Goal: Task Accomplishment & Management: Manage account settings

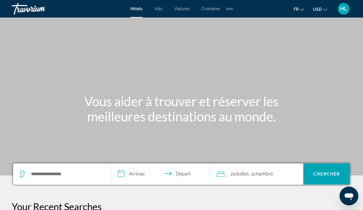
click at [341, 10] on span "HL" at bounding box center [343, 9] width 7 height 6
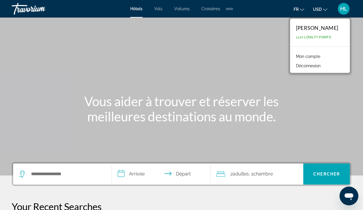
click at [318, 55] on link "Mon compte" at bounding box center [308, 57] width 30 height 8
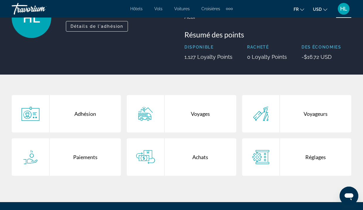
scroll to position [56, 0]
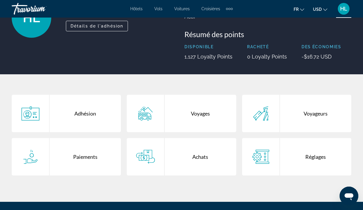
click at [145, 157] on icon "Main content" at bounding box center [145, 157] width 19 height 14
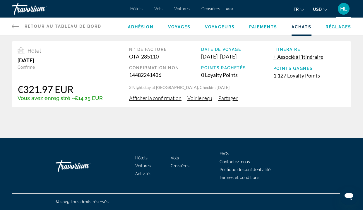
click at [163, 101] on span "Afficher la confirmation" at bounding box center [155, 98] width 52 height 6
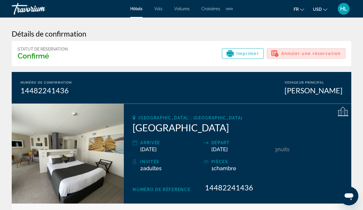
click at [311, 57] on div "Annuler une réservation" at bounding box center [305, 53] width 69 height 7
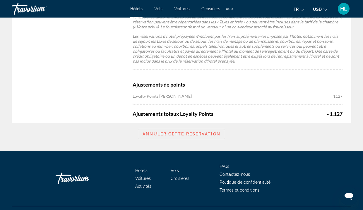
scroll to position [519, 0]
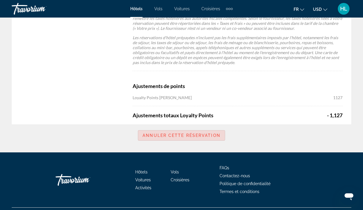
click at [169, 138] on span "Annuler cette réservation" at bounding box center [181, 135] width 78 height 5
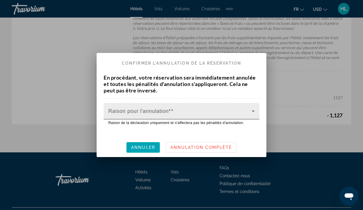
click at [162, 115] on span at bounding box center [179, 113] width 143 height 7
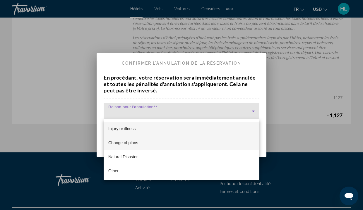
click at [161, 146] on mat-option "Change of plans" at bounding box center [182, 143] width 156 height 14
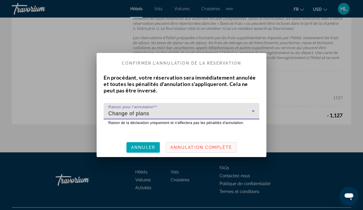
click at [197, 148] on span "Annulation complète" at bounding box center [200, 147] width 61 height 5
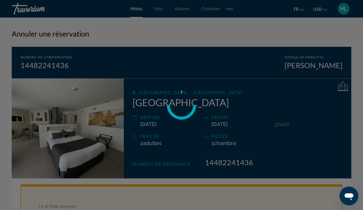
scroll to position [519, 0]
